Goal: Information Seeking & Learning: Learn about a topic

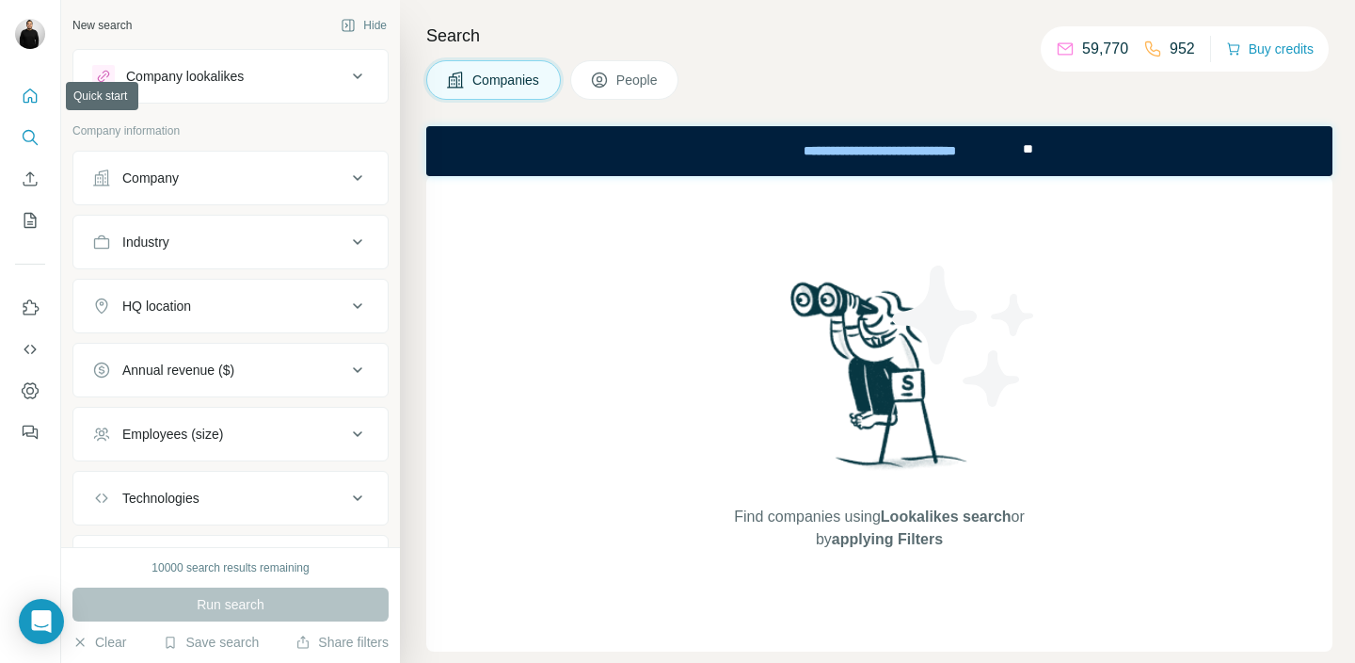
click at [40, 104] on button "Quick start" at bounding box center [30, 96] width 30 height 34
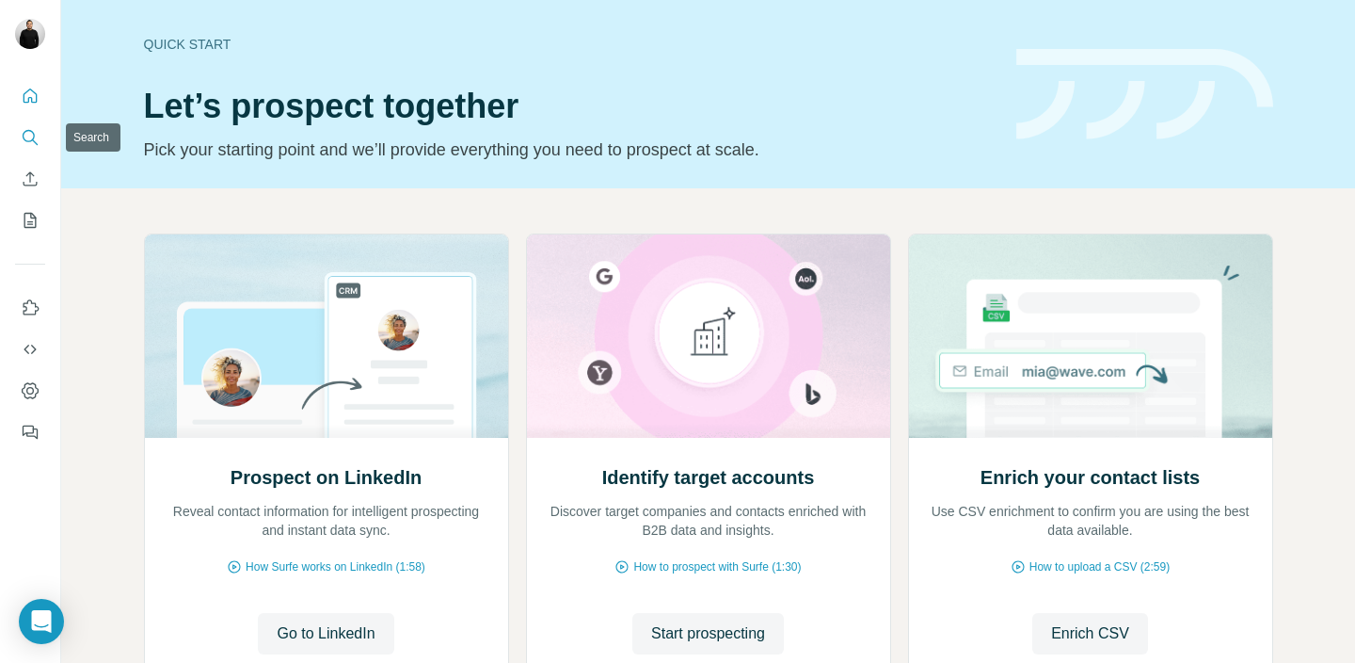
click at [20, 135] on button "Search" at bounding box center [30, 137] width 30 height 34
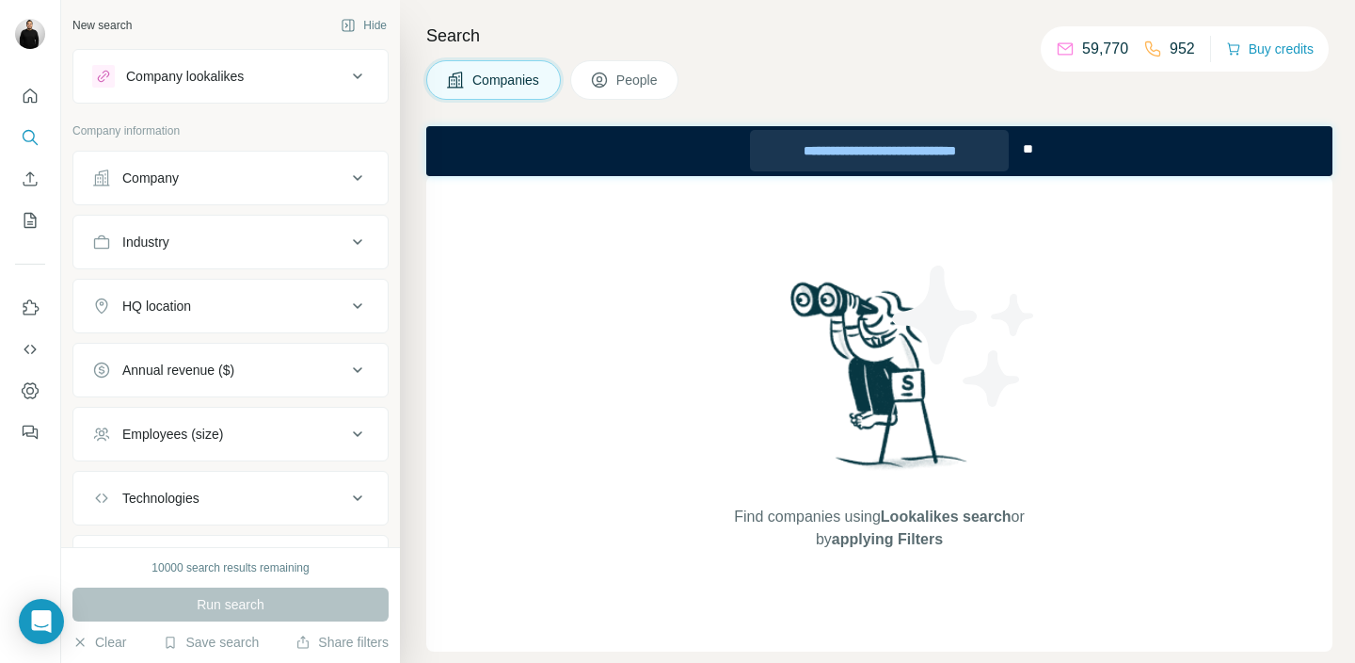
click at [947, 148] on div "**********" at bounding box center [879, 150] width 259 height 41
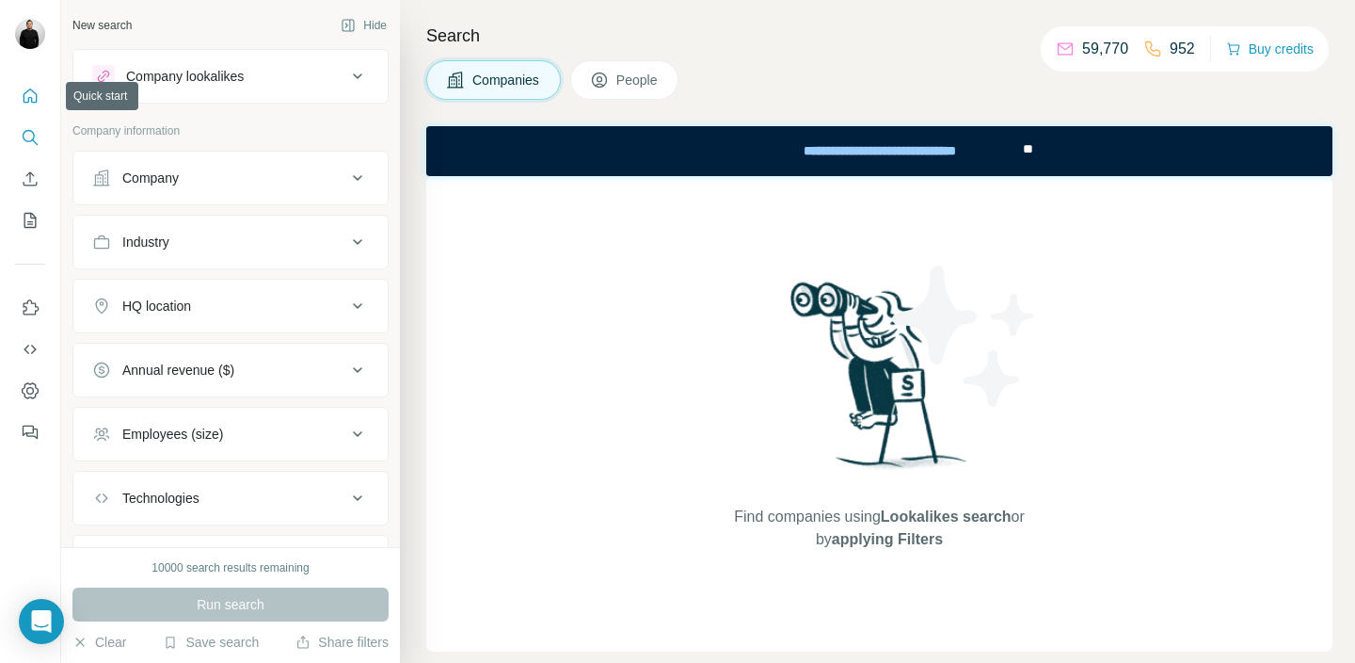
click at [24, 90] on icon "Quick start" at bounding box center [30, 96] width 19 height 19
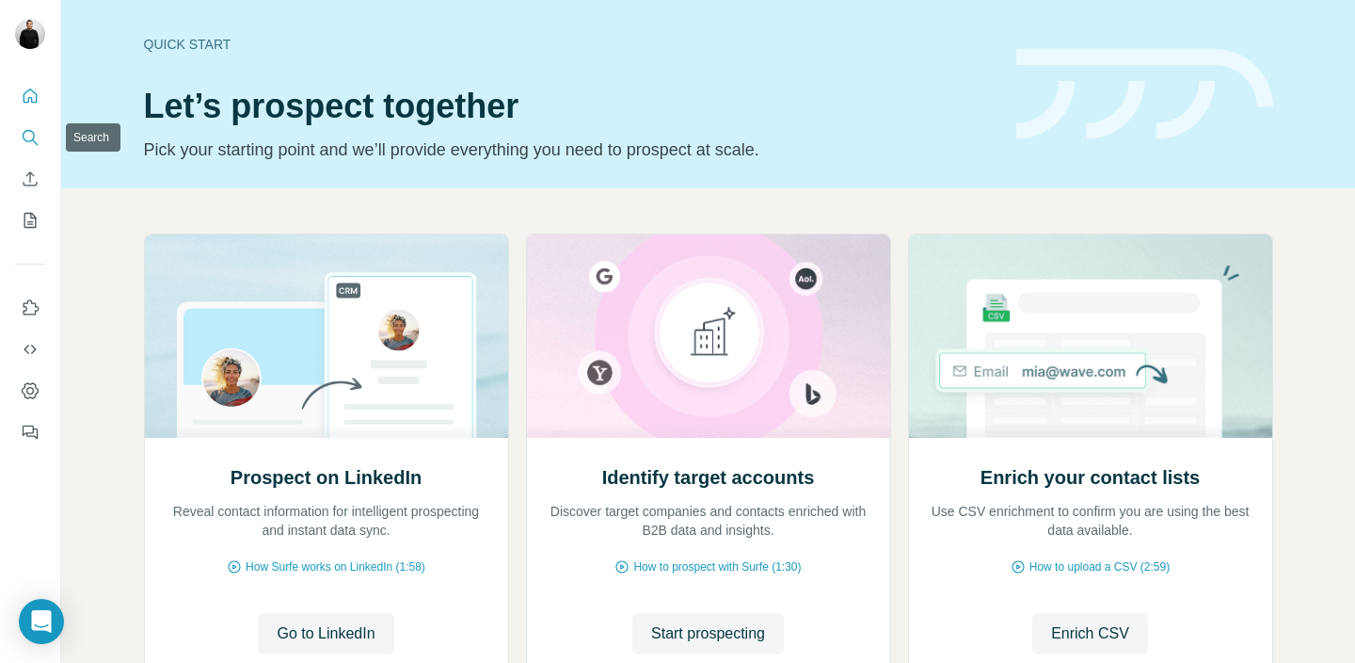
click at [29, 130] on icon "Search" at bounding box center [29, 136] width 12 height 12
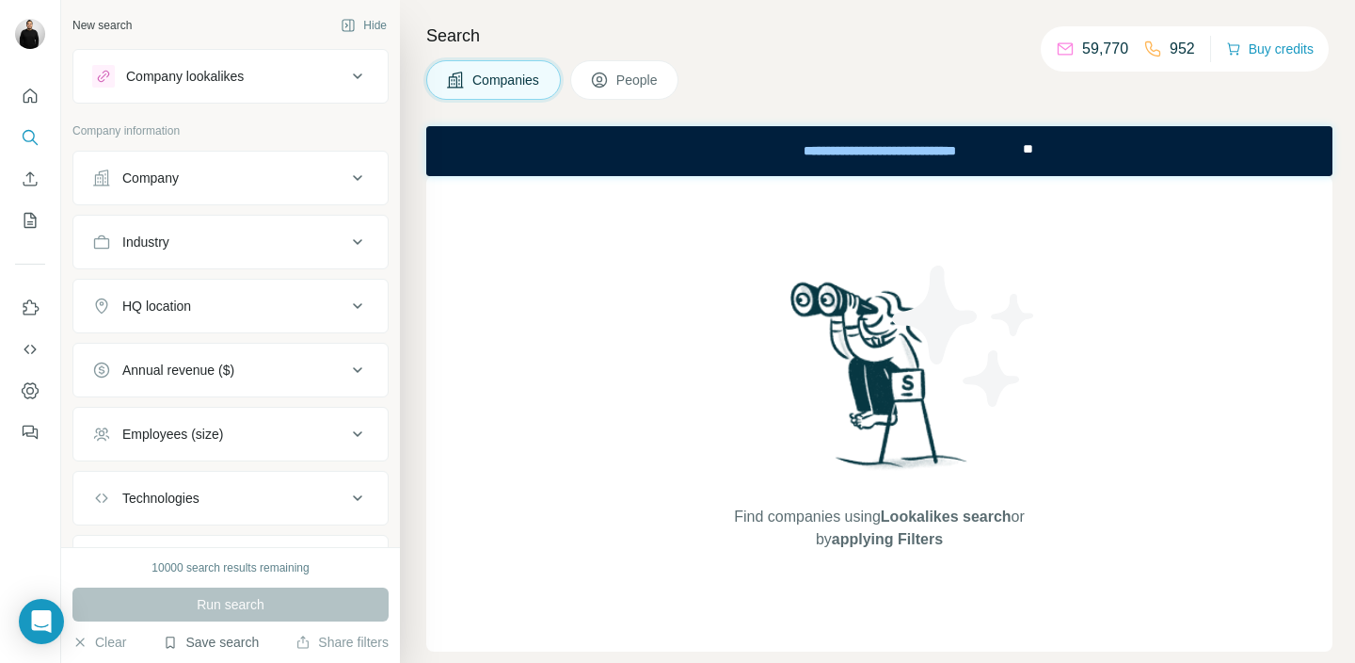
click at [190, 645] on button "Save search" at bounding box center [211, 641] width 96 height 19
click at [284, 595] on div "View my saved searches" at bounding box center [264, 609] width 199 height 38
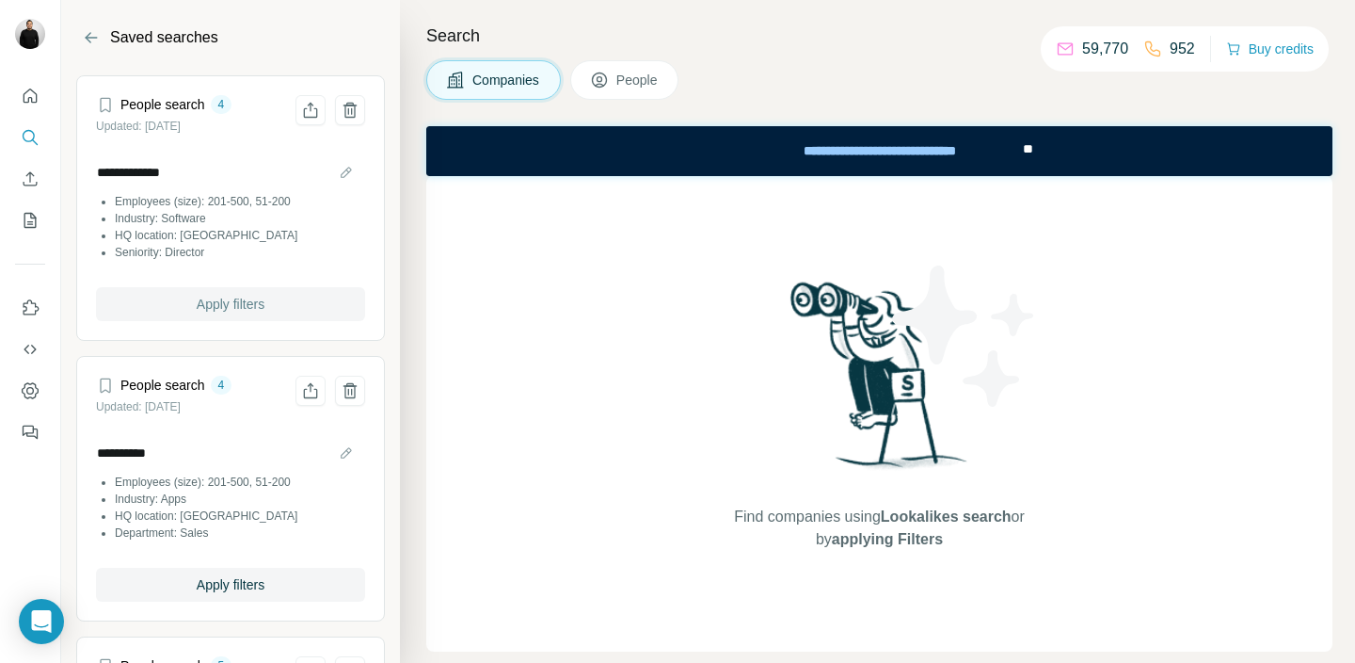
click at [278, 304] on button "Apply filters" at bounding box center [230, 304] width 269 height 34
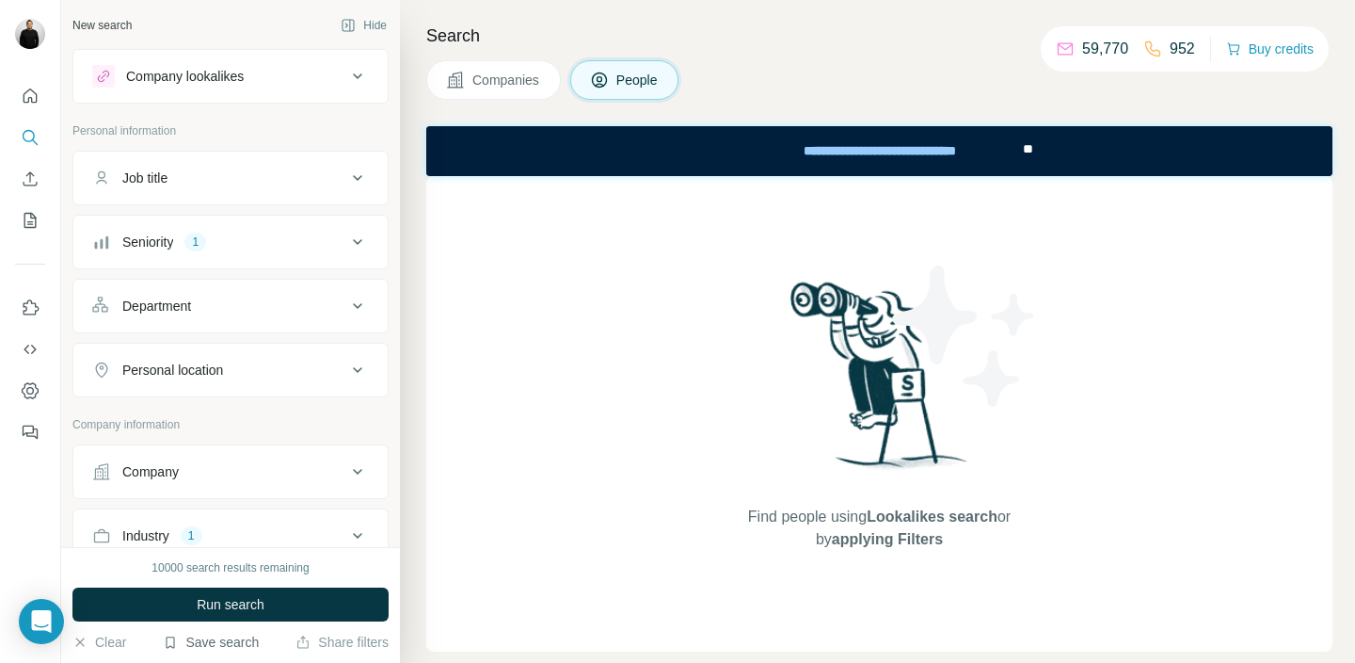
click at [208, 642] on button "Save search" at bounding box center [211, 641] width 96 height 19
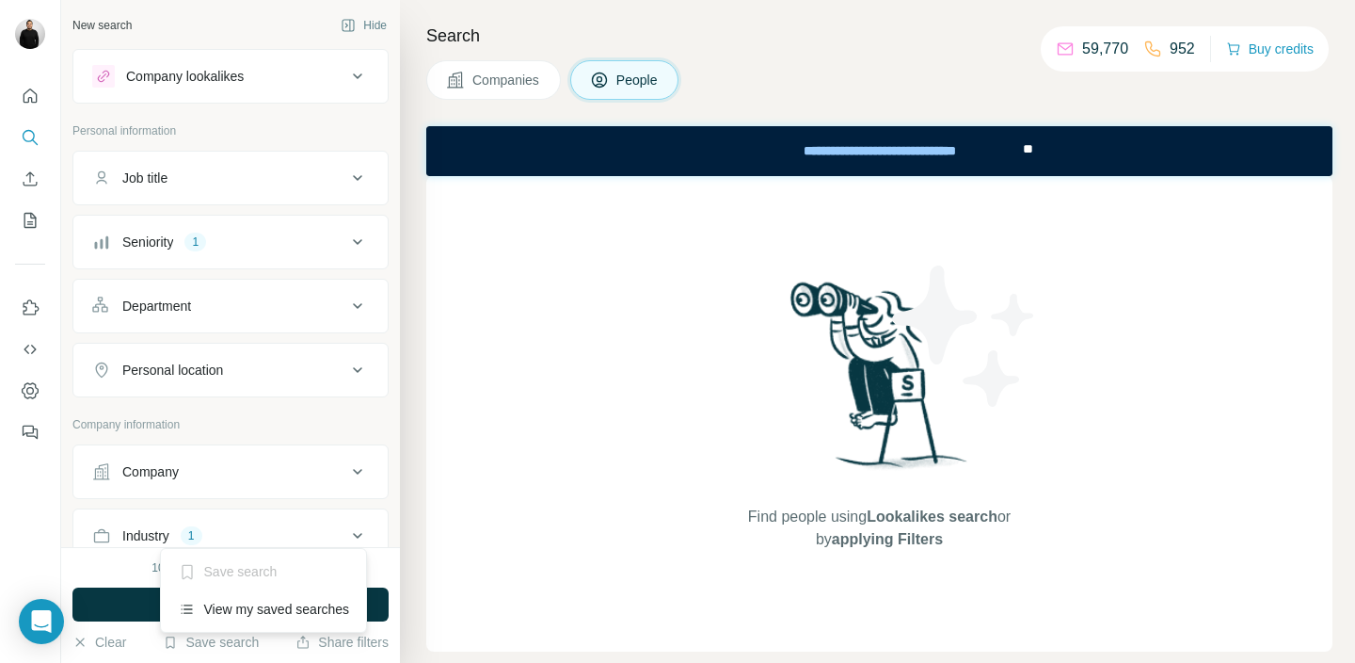
click at [536, 85] on span "Companies" at bounding box center [506, 80] width 69 height 19
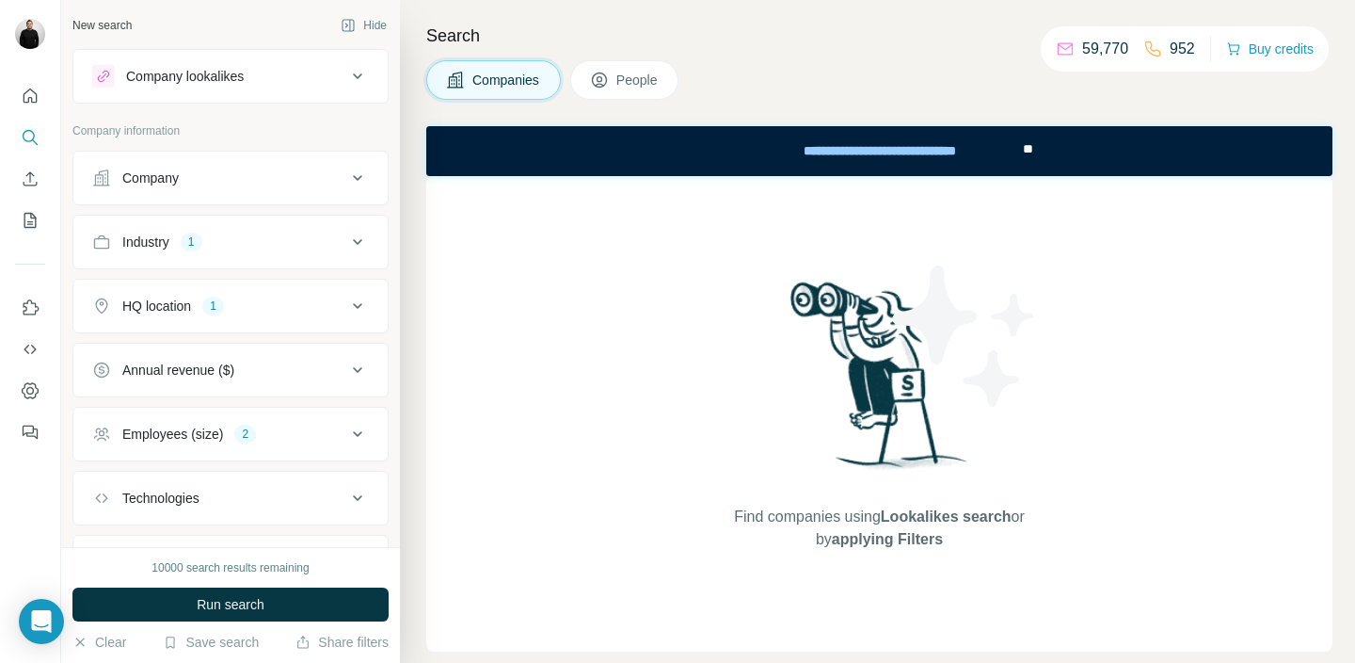
scroll to position [95, 0]
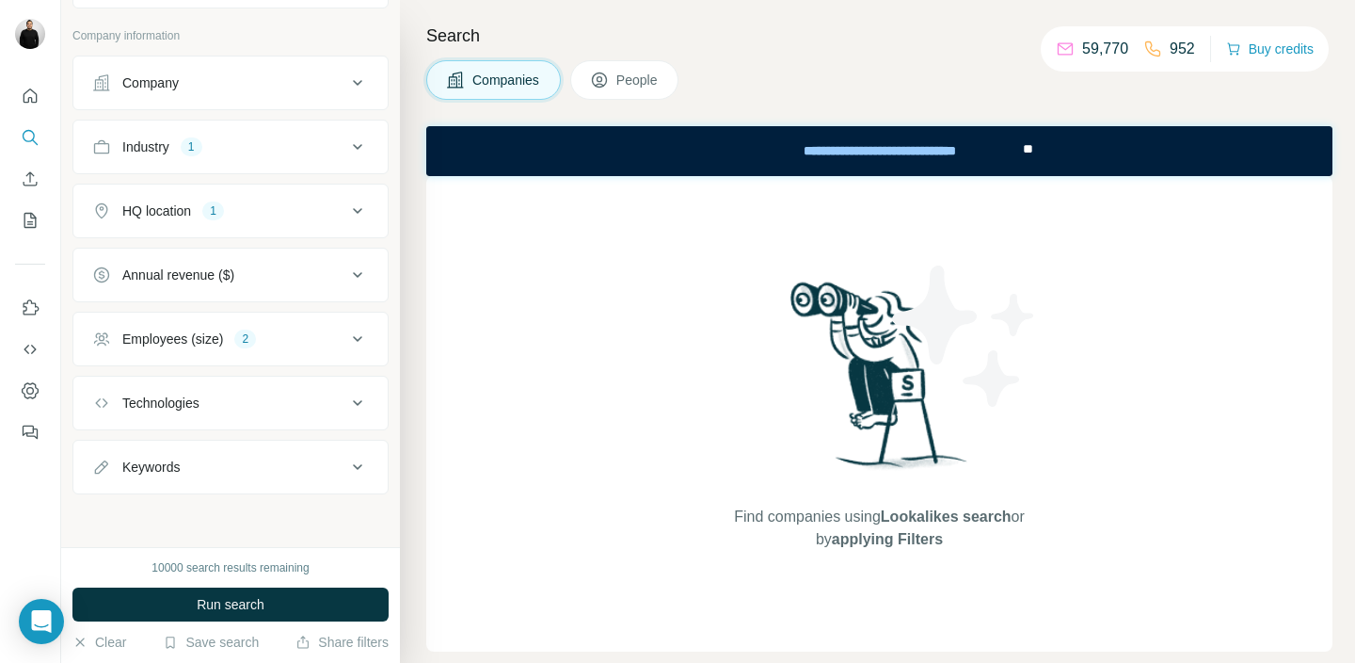
click at [298, 330] on div "Employees (size) 2" at bounding box center [219, 338] width 254 height 19
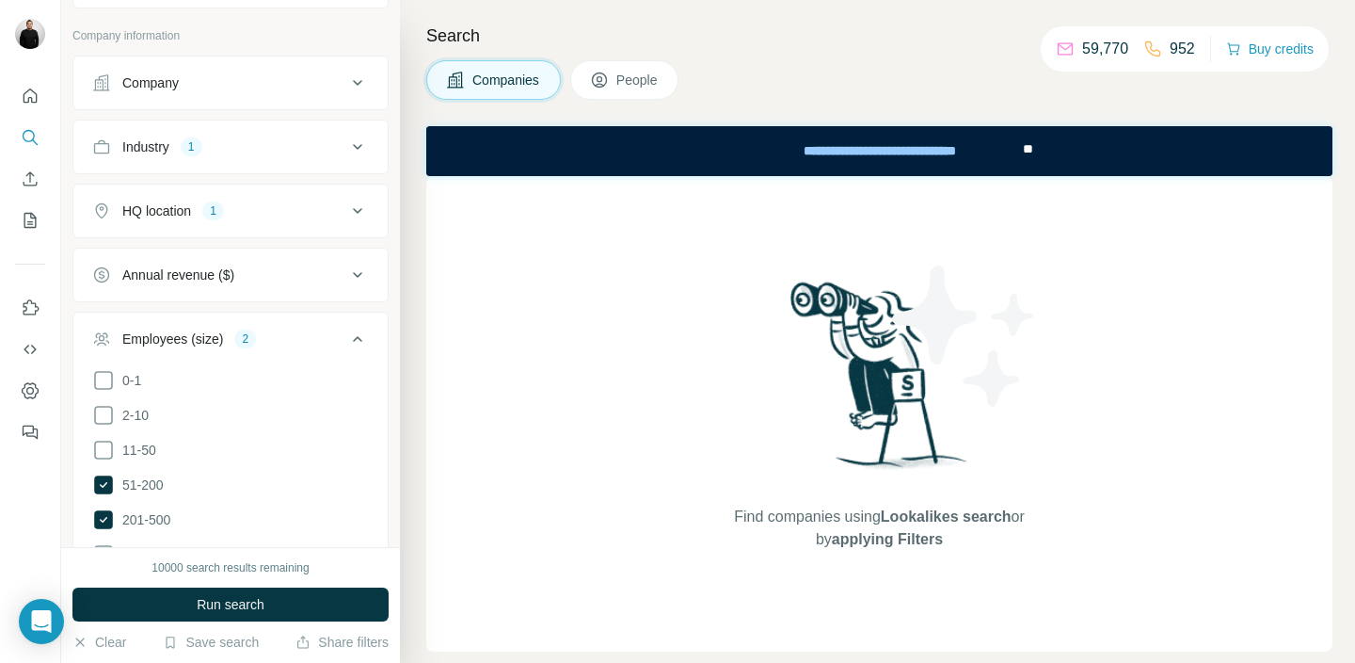
click at [346, 338] on icon at bounding box center [357, 339] width 23 height 23
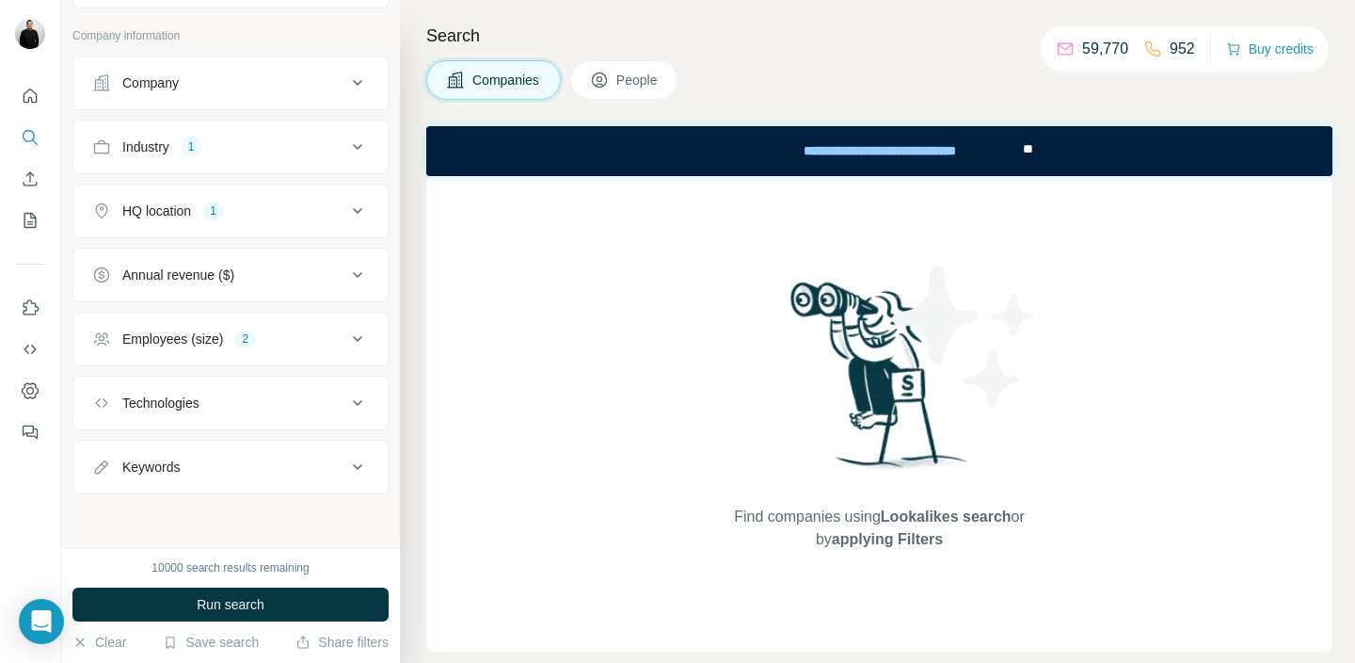
click at [658, 80] on span "People" at bounding box center [637, 80] width 43 height 19
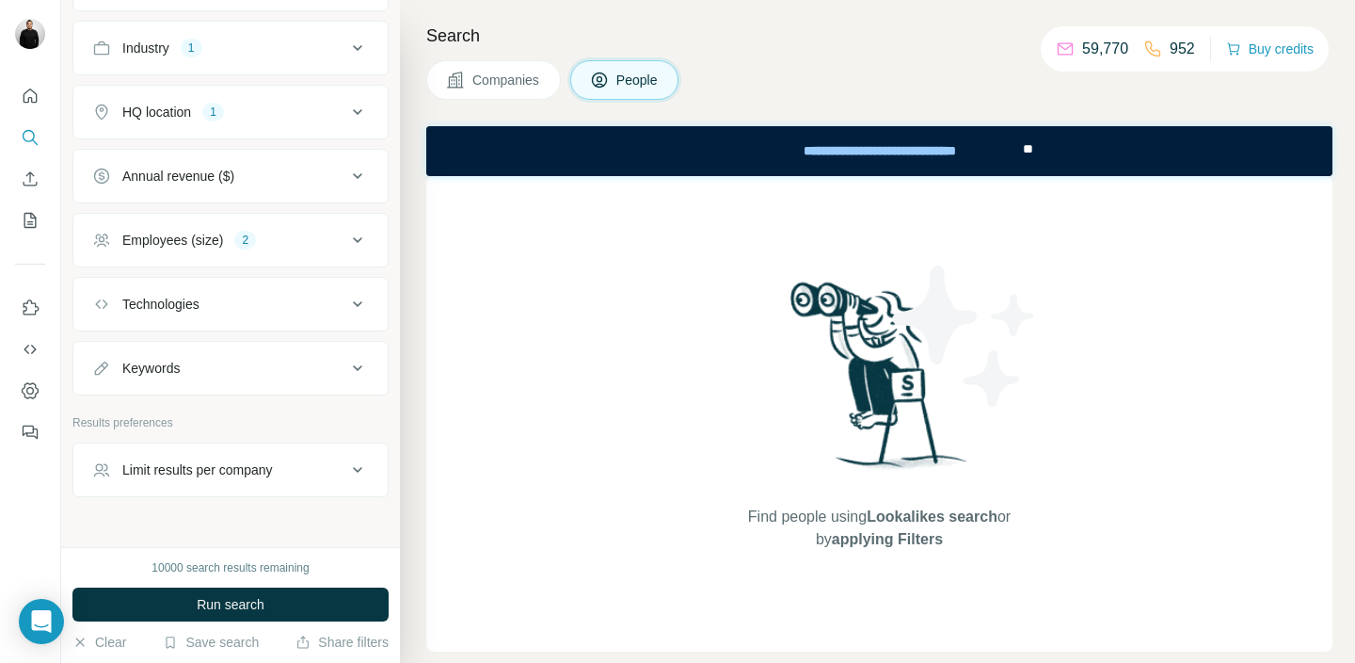
scroll to position [487, 0]
click at [299, 471] on div "Limit results per company" at bounding box center [219, 470] width 254 height 19
click at [283, 515] on input "number" at bounding box center [230, 518] width 277 height 34
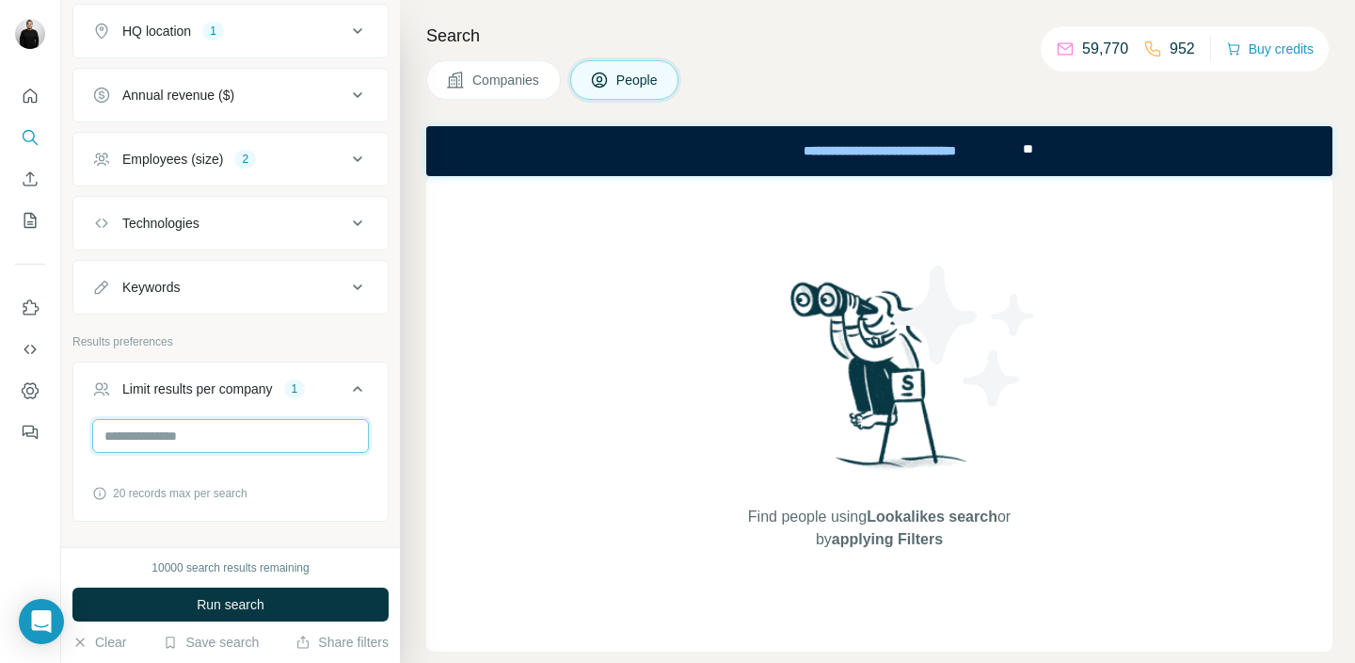
scroll to position [630, 0]
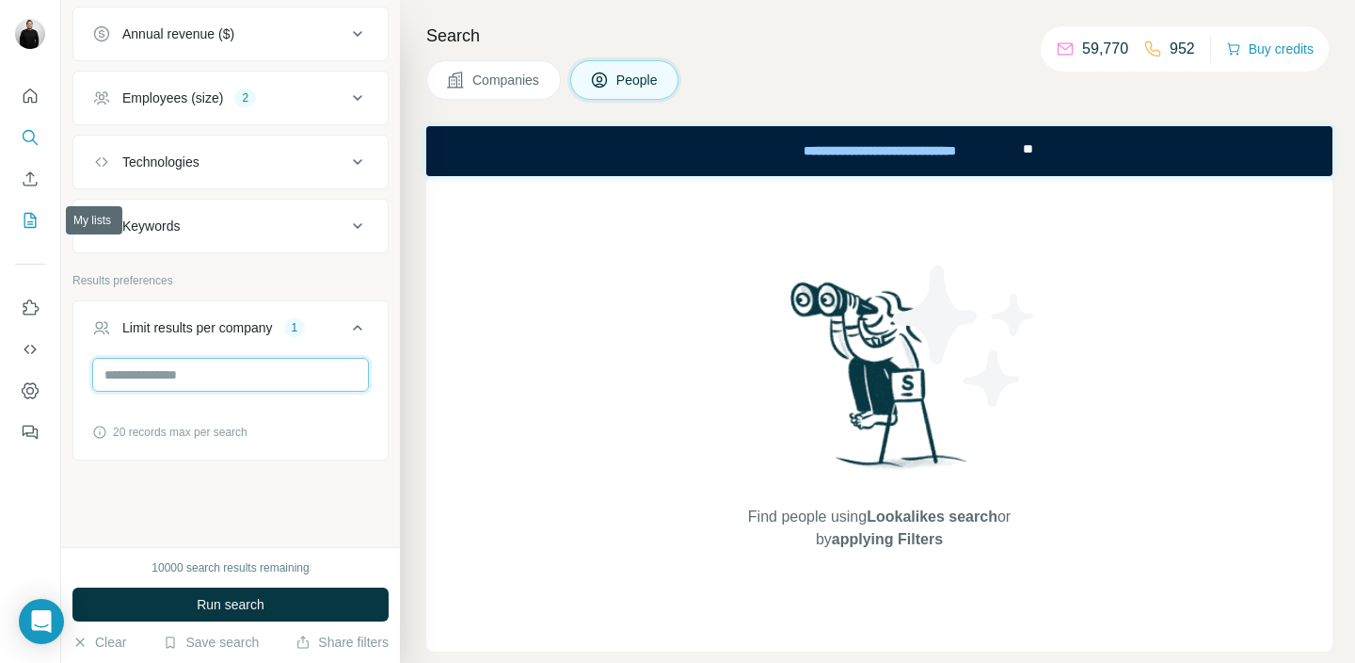
type input "*"
click at [27, 225] on icon "My lists" at bounding box center [30, 220] width 19 height 19
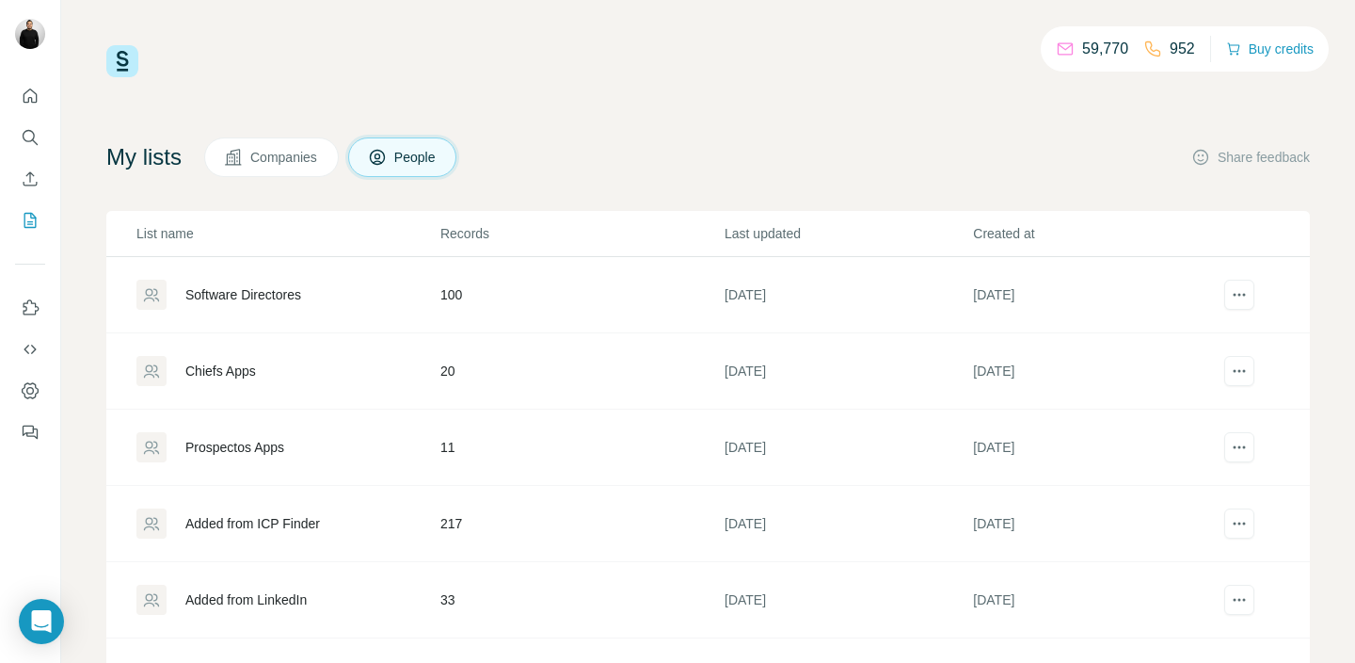
click at [273, 288] on div "Software Directores" at bounding box center [243, 294] width 116 height 19
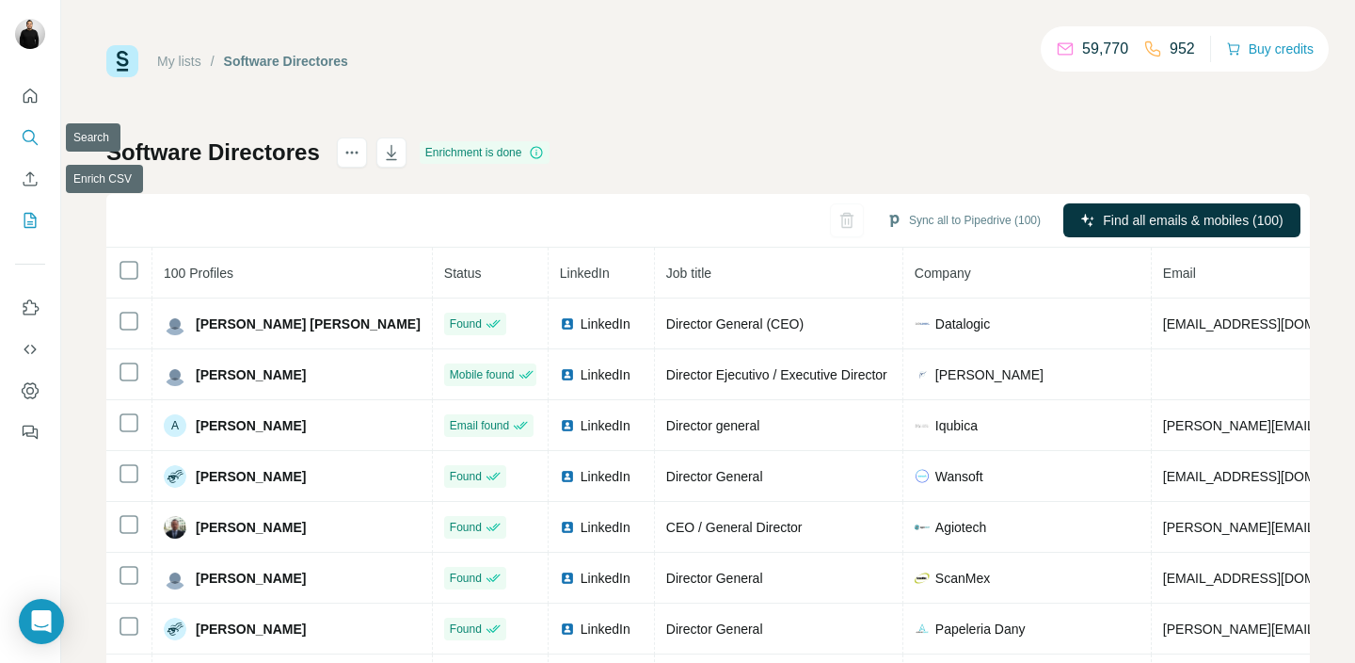
click at [33, 144] on icon "Search" at bounding box center [30, 137] width 19 height 19
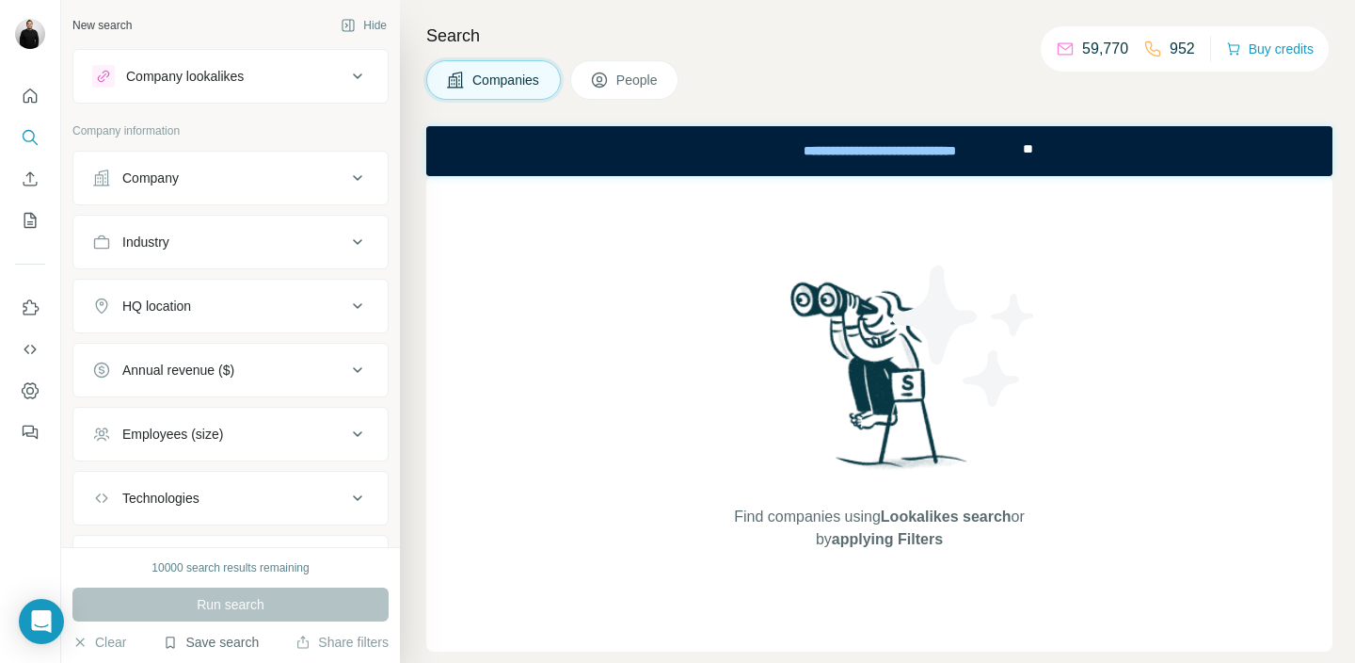
click at [210, 646] on button "Save search" at bounding box center [211, 641] width 96 height 19
click at [258, 599] on div "View my saved searches" at bounding box center [264, 609] width 199 height 38
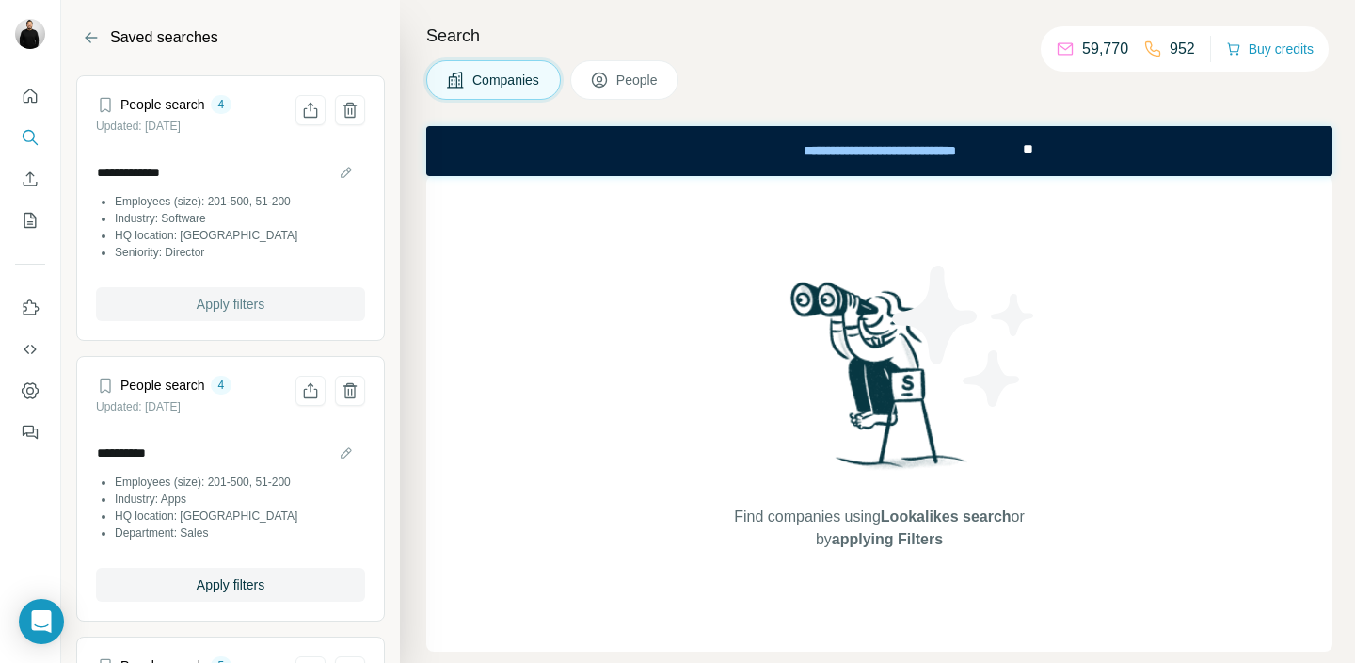
click at [242, 302] on span "Apply filters" at bounding box center [231, 304] width 68 height 19
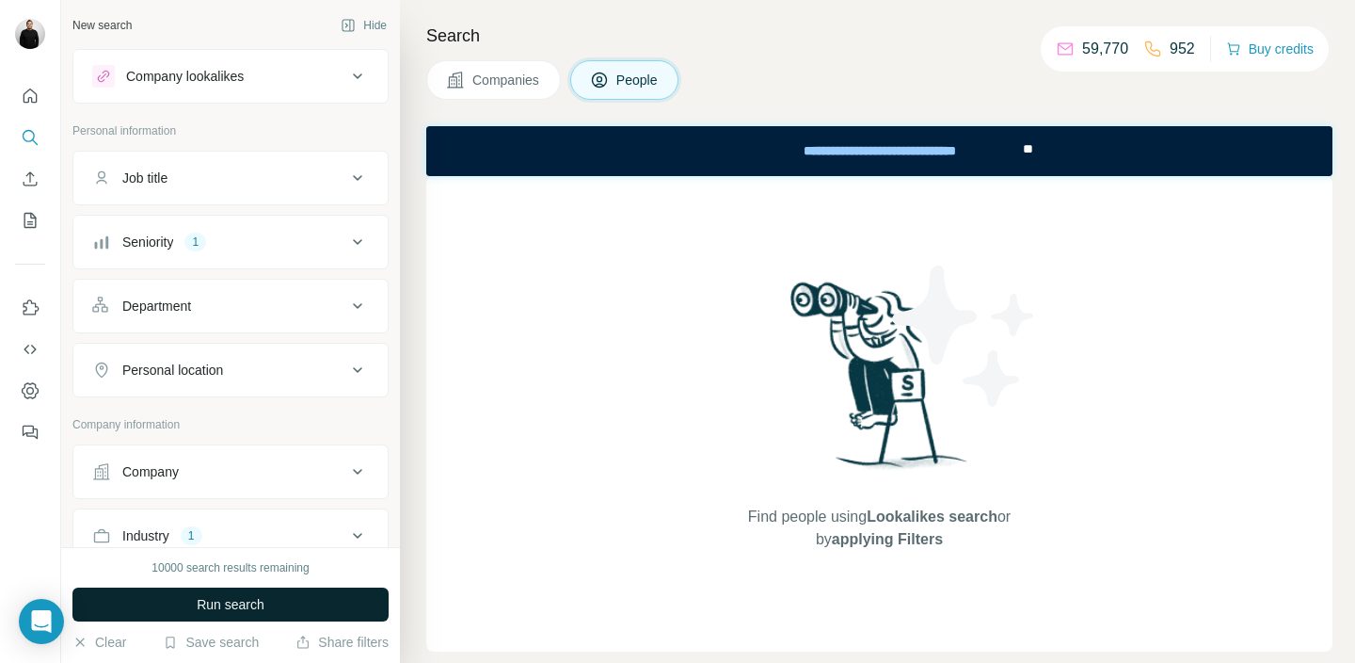
click at [290, 597] on button "Run search" at bounding box center [230, 604] width 316 height 34
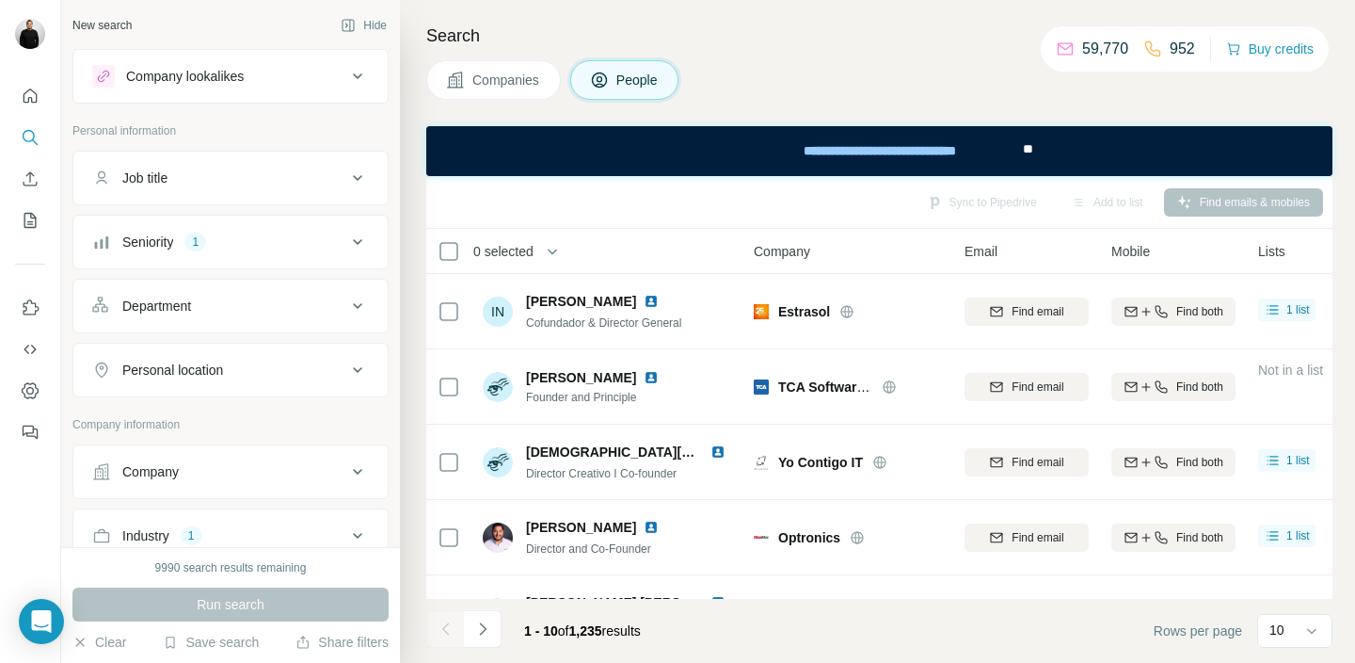
click at [495, 86] on span "Companies" at bounding box center [506, 80] width 69 height 19
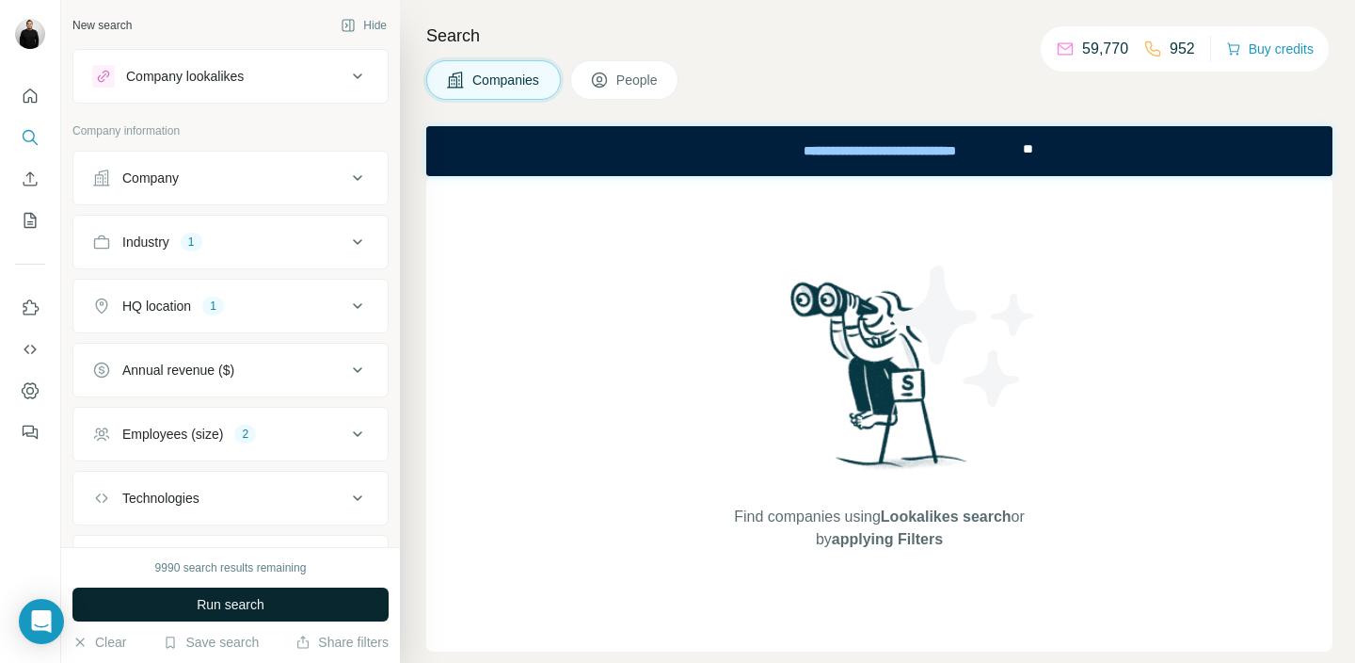
click at [256, 600] on span "Run search" at bounding box center [231, 604] width 68 height 19
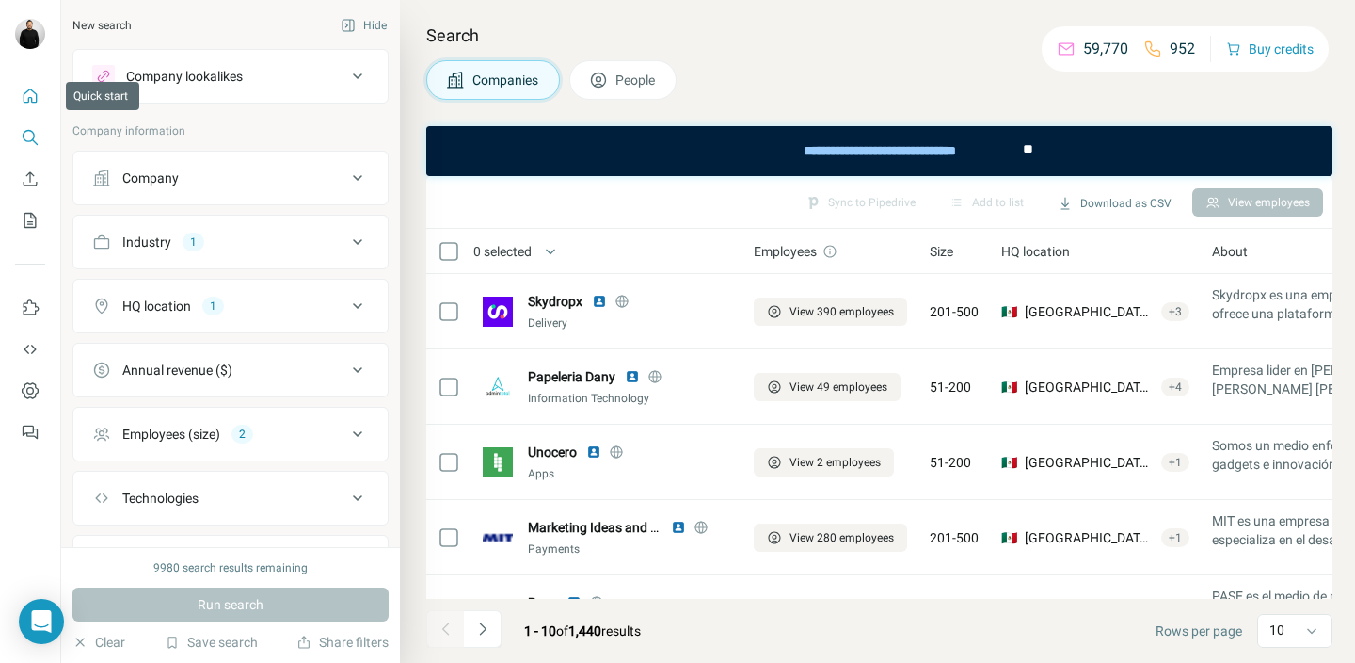
click at [38, 102] on icon "Quick start" at bounding box center [30, 96] width 19 height 19
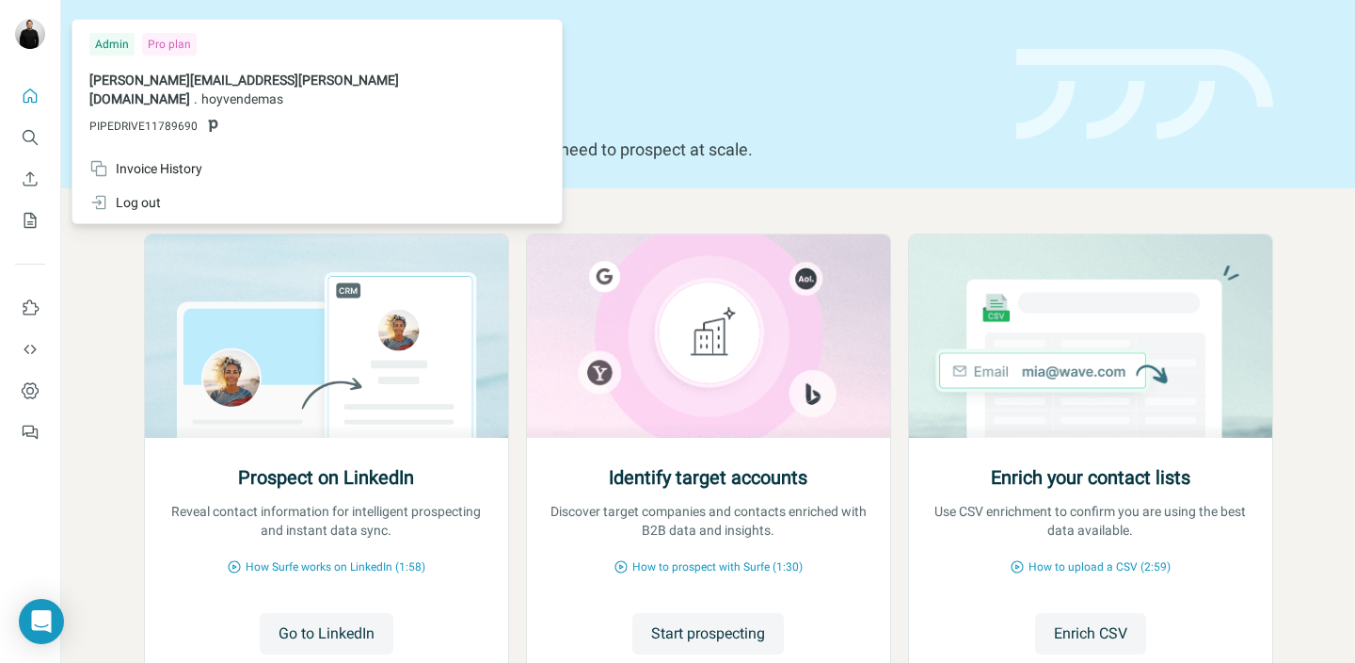
click at [31, 31] on img at bounding box center [30, 34] width 30 height 30
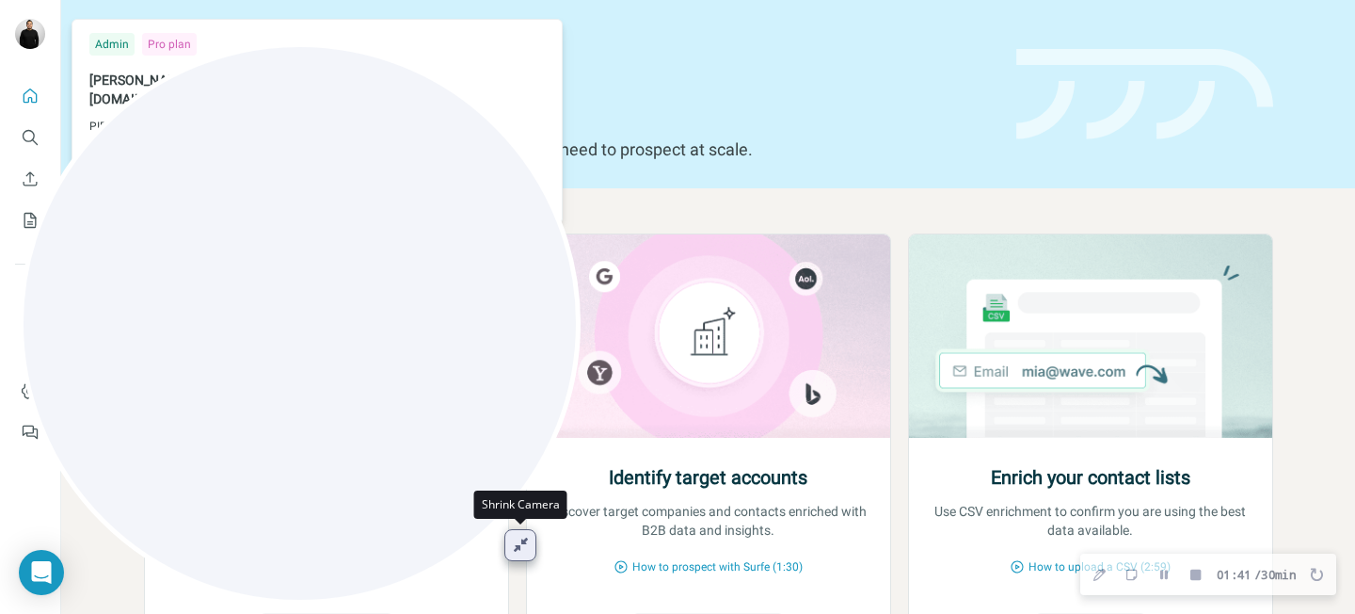
click at [524, 549] on icon "Shrink Camera" at bounding box center [521, 544] width 15 height 17
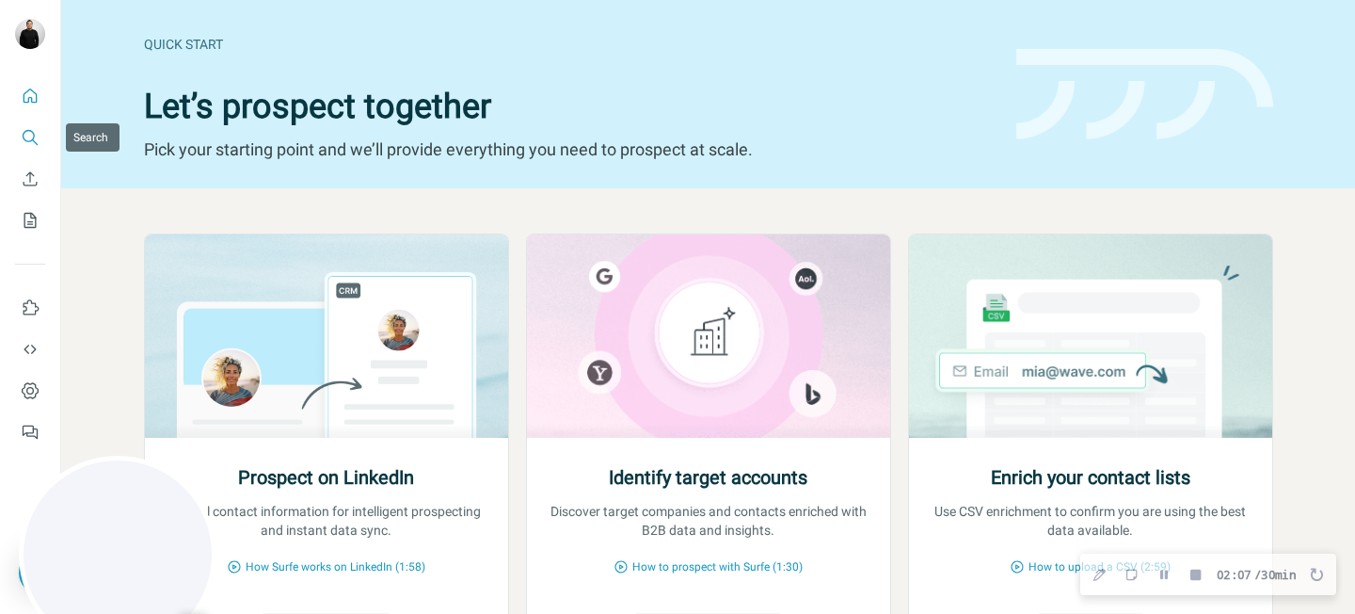
click at [29, 144] on icon "Search" at bounding box center [30, 137] width 19 height 19
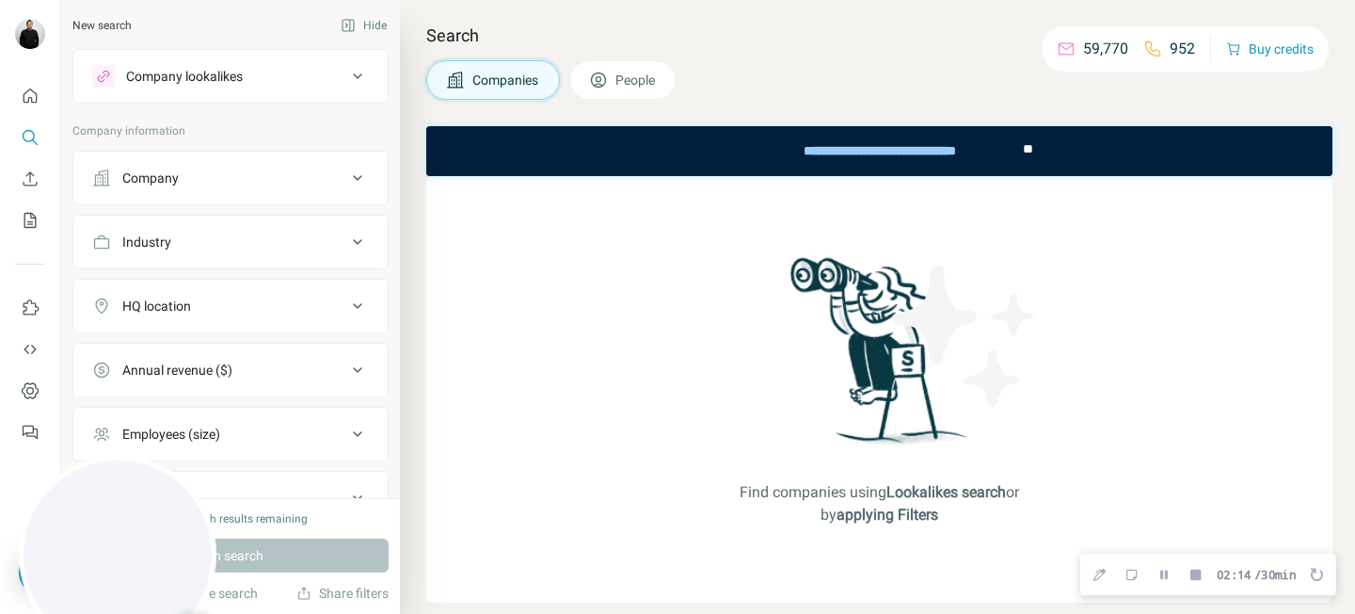
click at [305, 242] on div "Industry" at bounding box center [219, 241] width 254 height 19
click at [332, 353] on div "HQ location" at bounding box center [219, 362] width 254 height 19
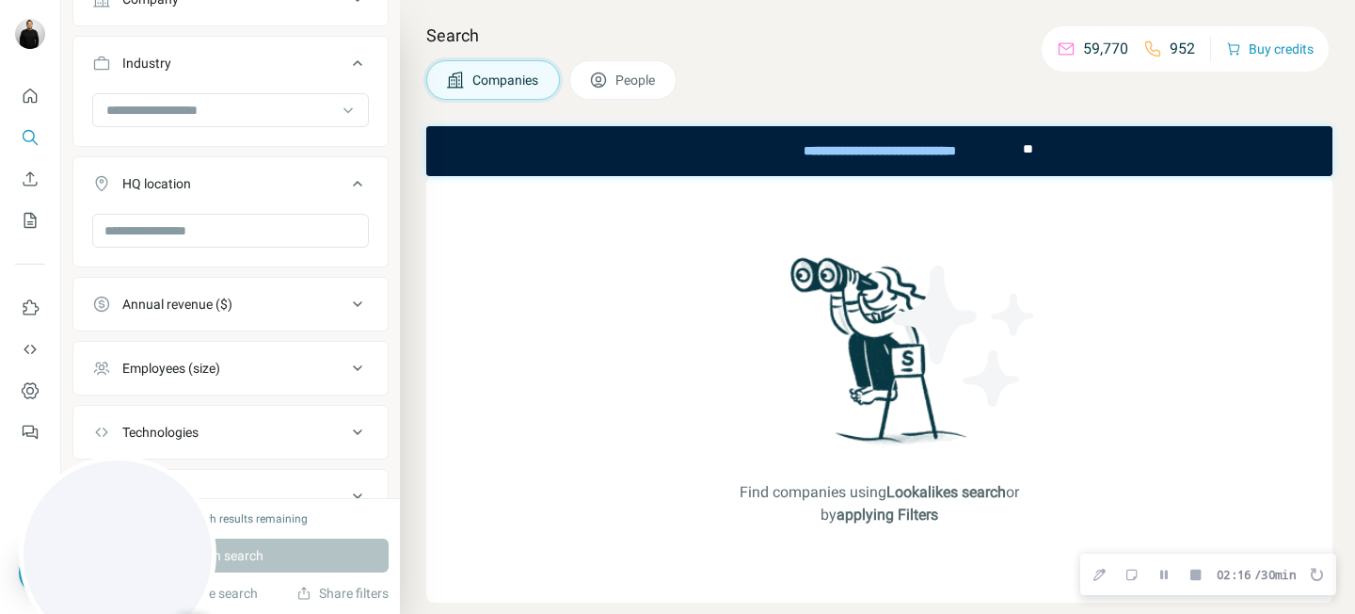
scroll to position [183, 0]
click at [302, 307] on div "Annual revenue ($)" at bounding box center [219, 300] width 254 height 19
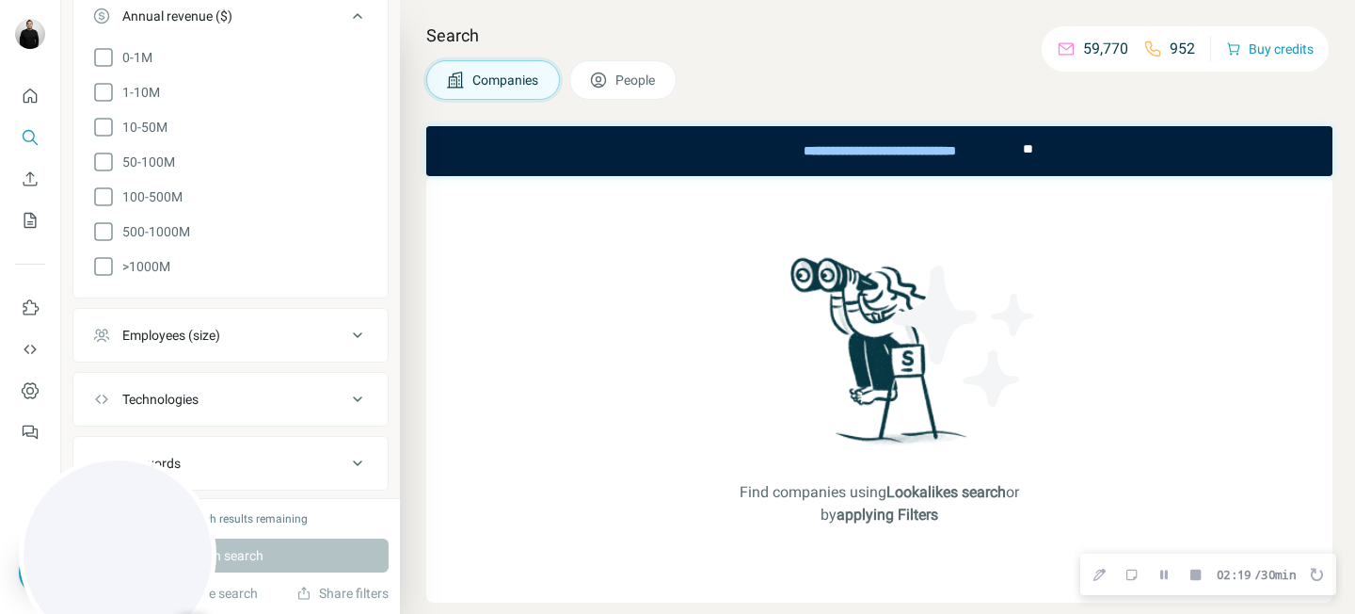
scroll to position [508, 0]
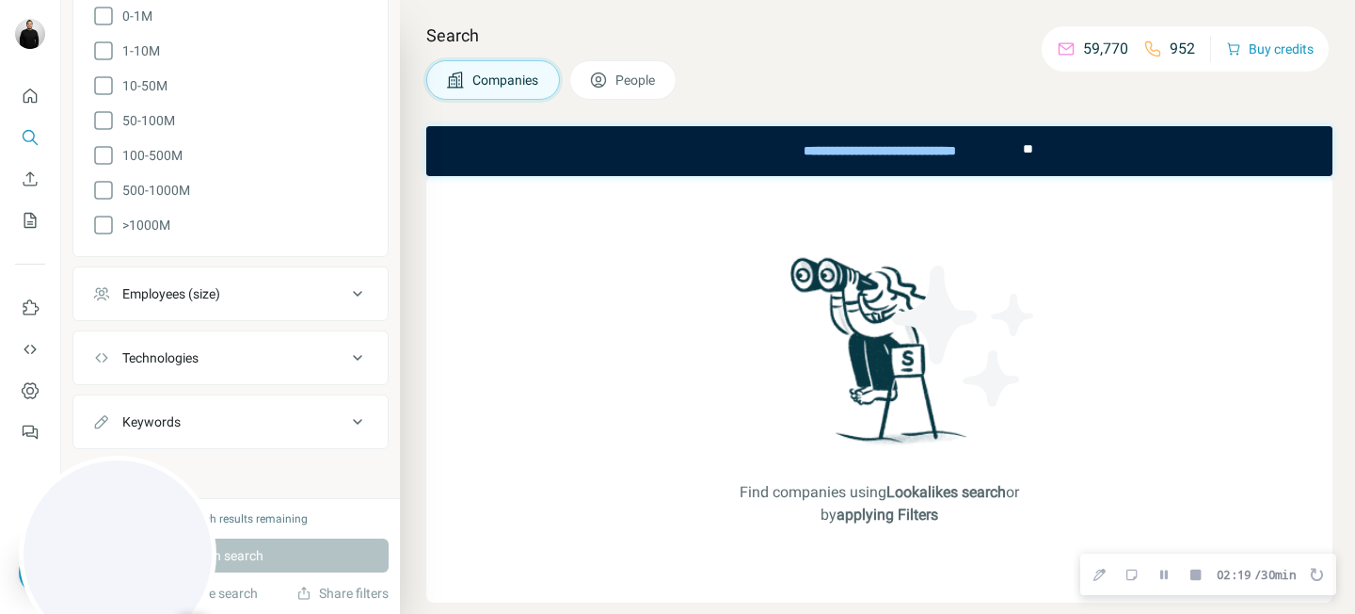
click at [297, 296] on div "Employees (size)" at bounding box center [219, 293] width 254 height 19
click at [644, 78] on span "People" at bounding box center [636, 80] width 41 height 19
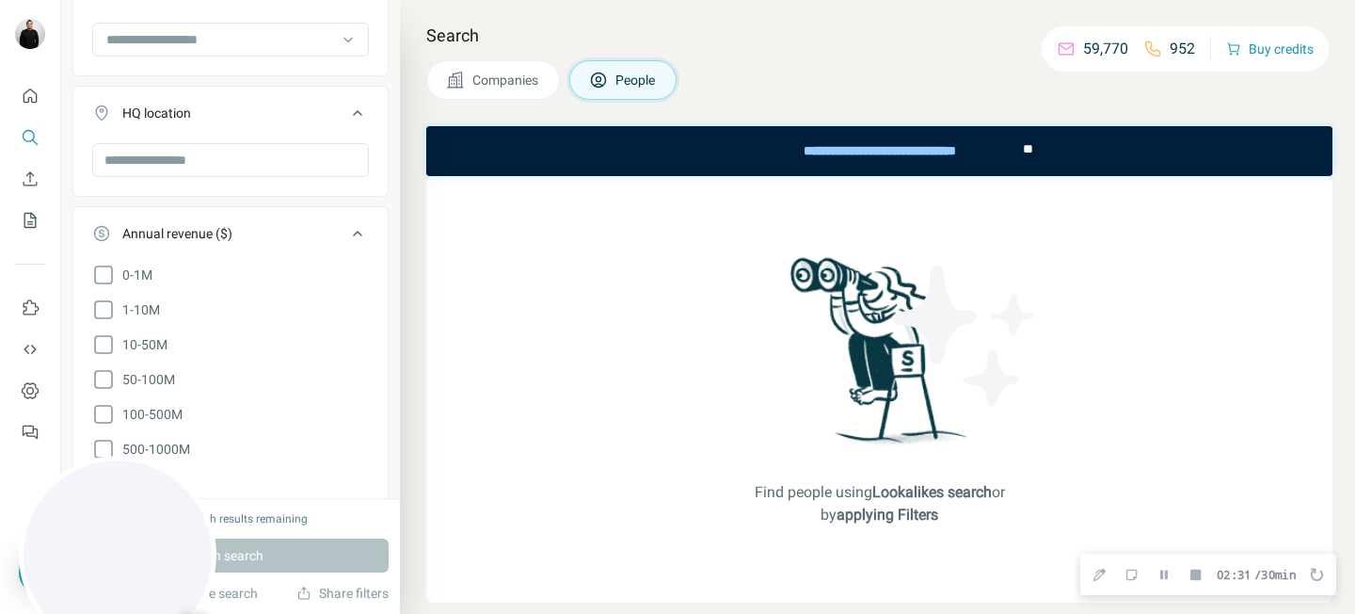
scroll to position [544, 0]
click at [37, 140] on icon "Search" at bounding box center [30, 137] width 19 height 19
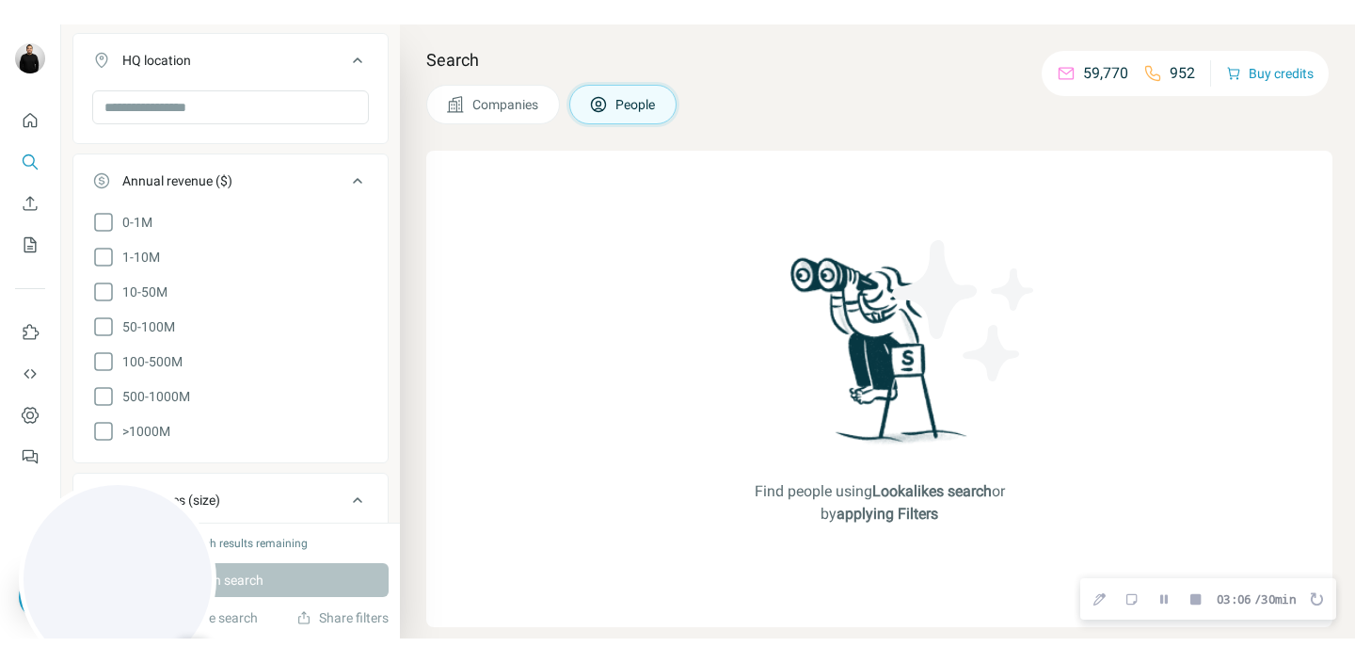
scroll to position [672, 0]
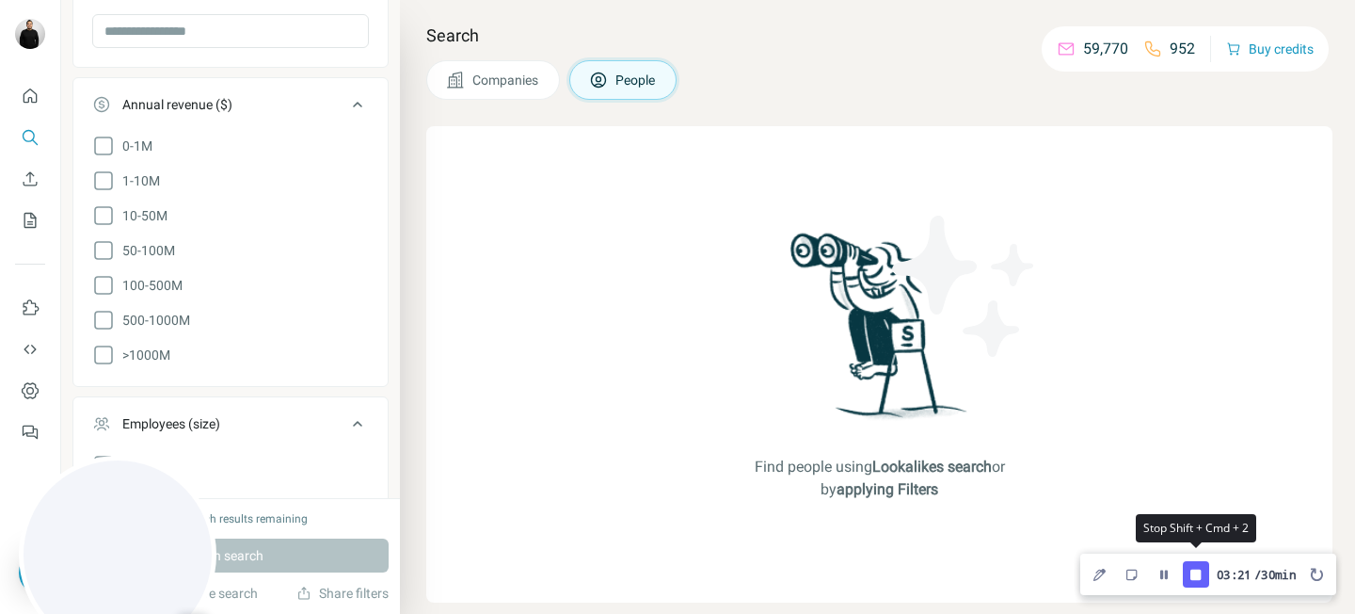
click at [1191, 572] on icon "Finish Recording" at bounding box center [1196, 573] width 10 height 10
